Goal: Find specific page/section: Find specific page/section

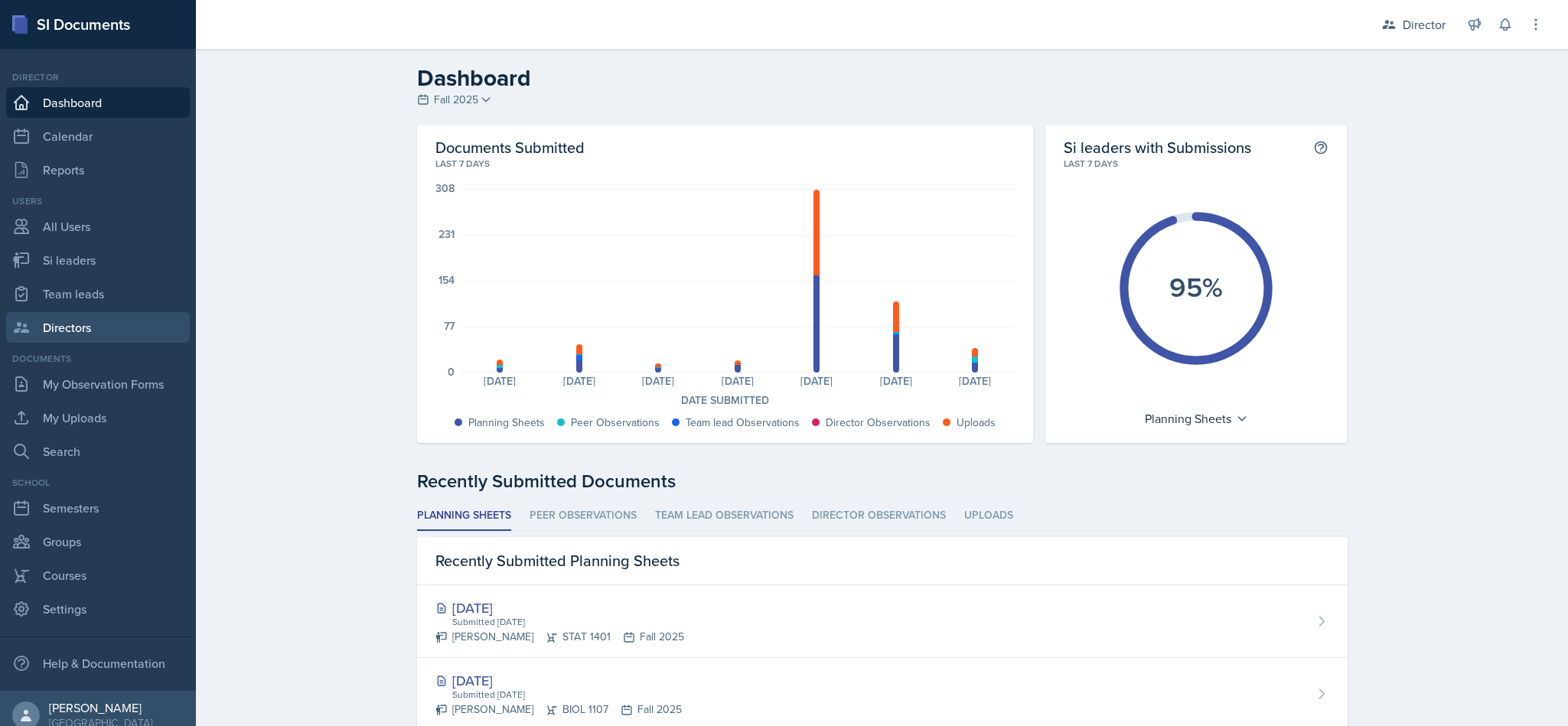
click at [98, 321] on link "Directors" at bounding box center [98, 328] width 183 height 31
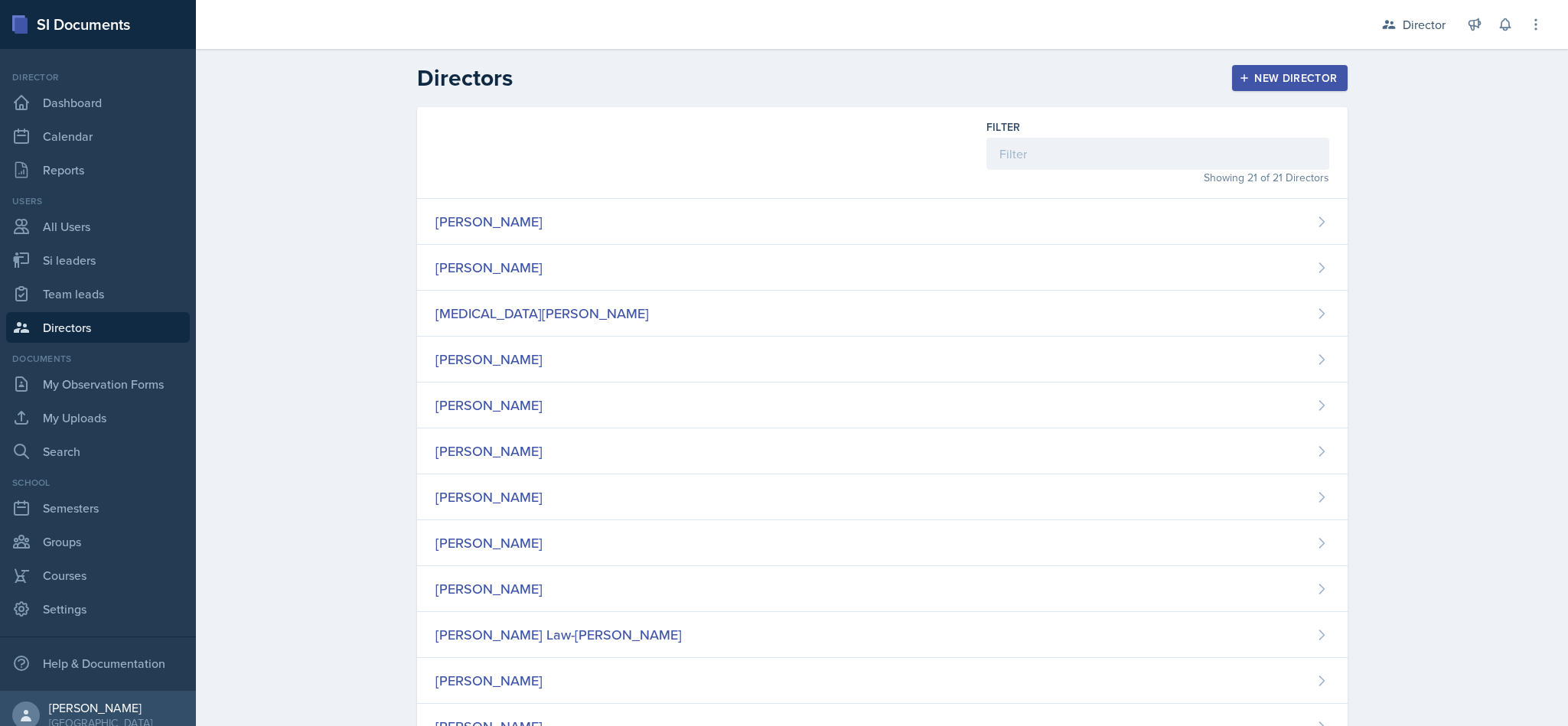
scroll to position [480, 0]
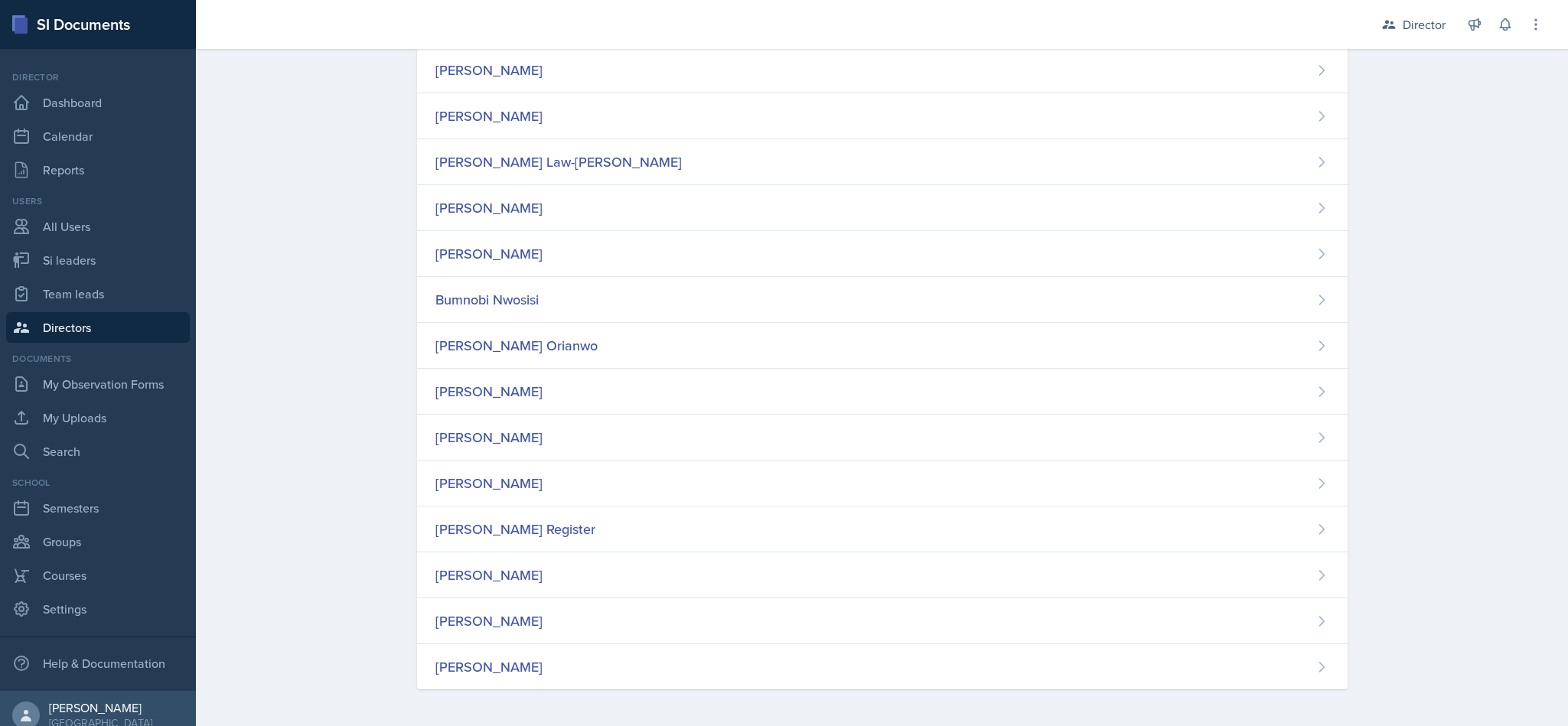
click at [604, 683] on div "[PERSON_NAME]" at bounding box center [882, 666] width 930 height 45
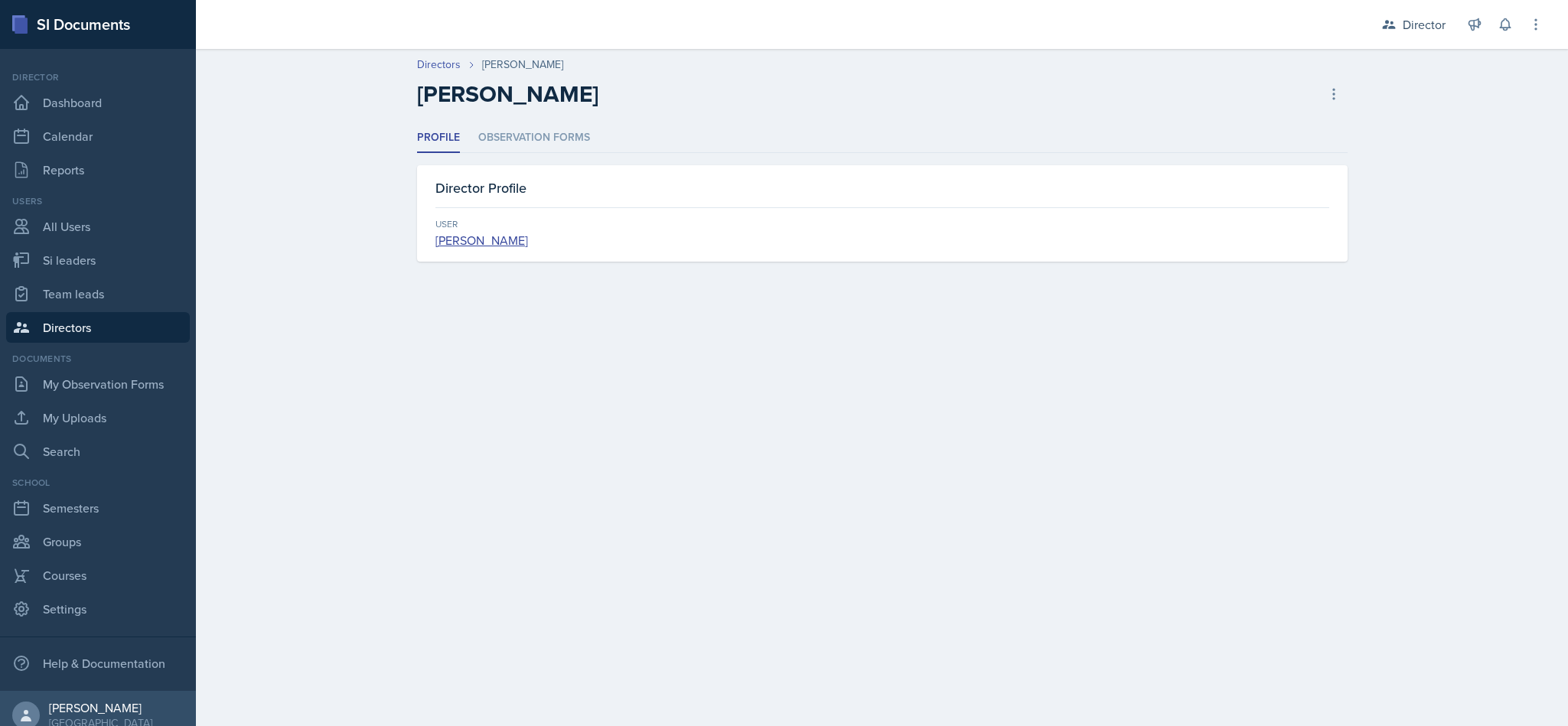
click at [540, 125] on li "Observation Forms" at bounding box center [534, 137] width 112 height 30
